Goal: Information Seeking & Learning: Learn about a topic

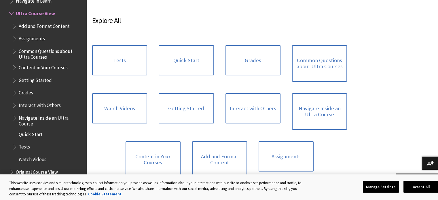
scroll to position [377, 0]
click at [123, 54] on link "Tests" at bounding box center [119, 61] width 55 height 31
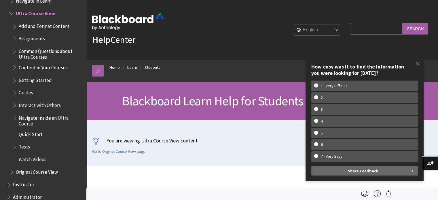
click at [277, 24] on div "English عربية Català Cymraeg Deutsch Español Suomi Français עברית Italiano 日本語 …" at bounding box center [253, 30] width 179 height 16
